Goal: Task Accomplishment & Management: Use online tool/utility

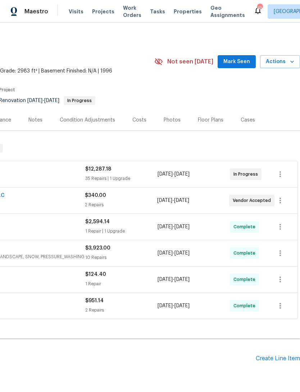
scroll to position [0, 107]
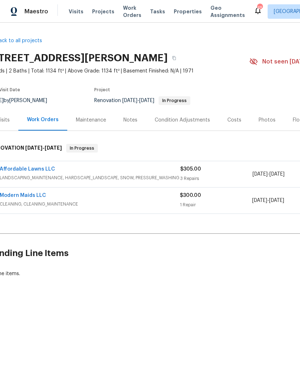
scroll to position [0, 1]
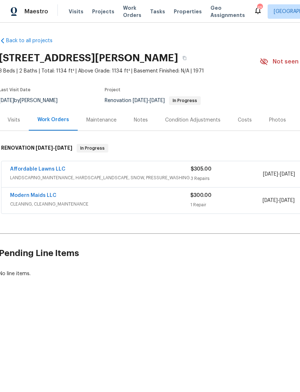
click at [28, 169] on link "Affordable Lawns LLC" at bounding box center [37, 168] width 55 height 5
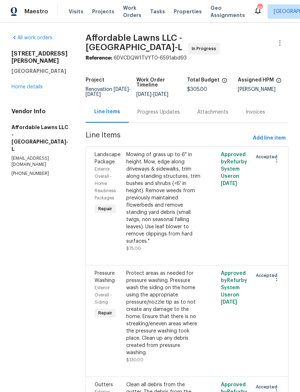
click at [24, 75] on div "2120 Patterson Rd Durham, NC 27704 Home details" at bounding box center [40, 70] width 57 height 40
click at [18, 84] on link "Home details" at bounding box center [27, 86] width 31 height 5
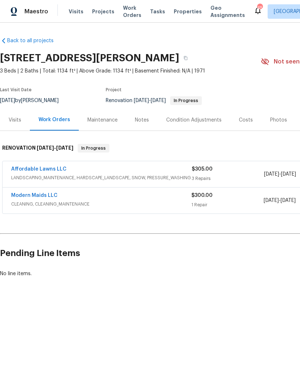
click at [147, 119] on div "Notes" at bounding box center [142, 119] width 14 height 7
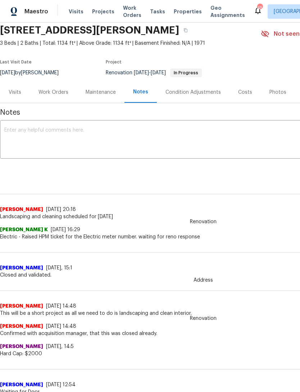
scroll to position [28, 0]
